Goal: Navigation & Orientation: Find specific page/section

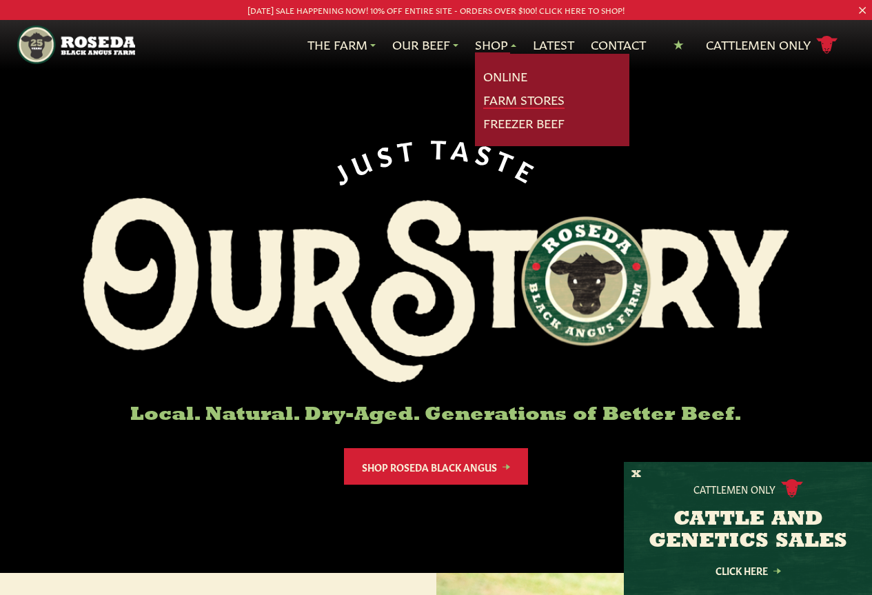
click at [501, 97] on link "Farm Stores" at bounding box center [523, 100] width 81 height 18
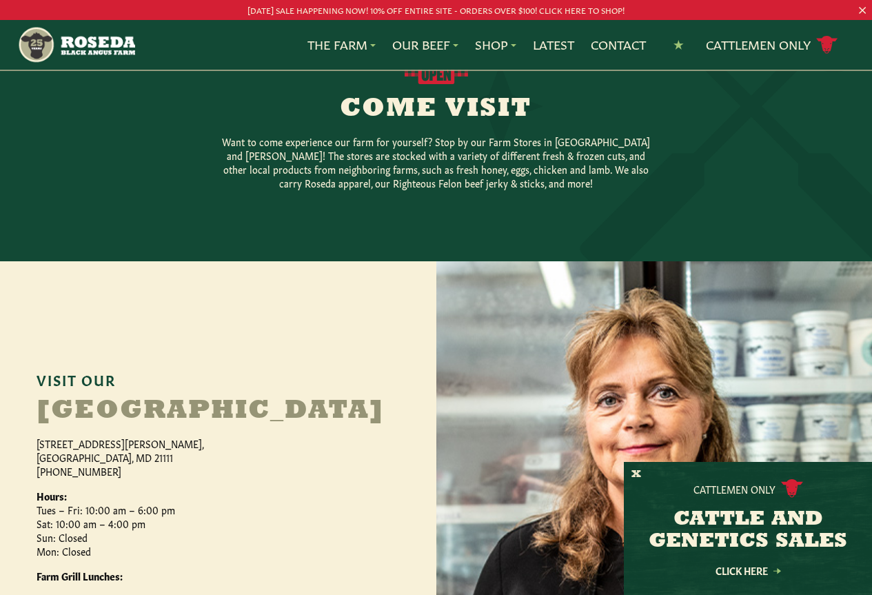
scroll to position [345, 0]
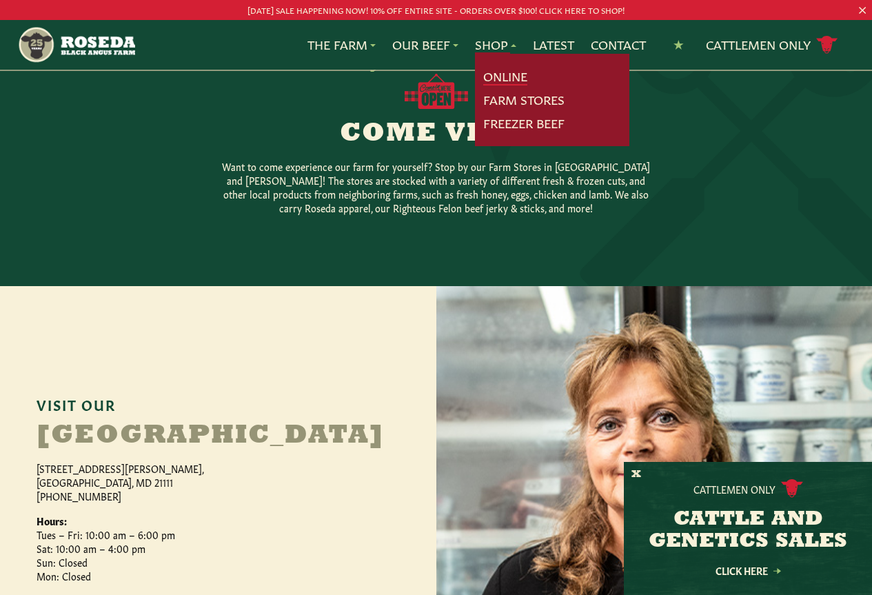
click at [496, 75] on link "Online" at bounding box center [505, 77] width 44 height 18
